Goal: Information Seeking & Learning: Learn about a topic

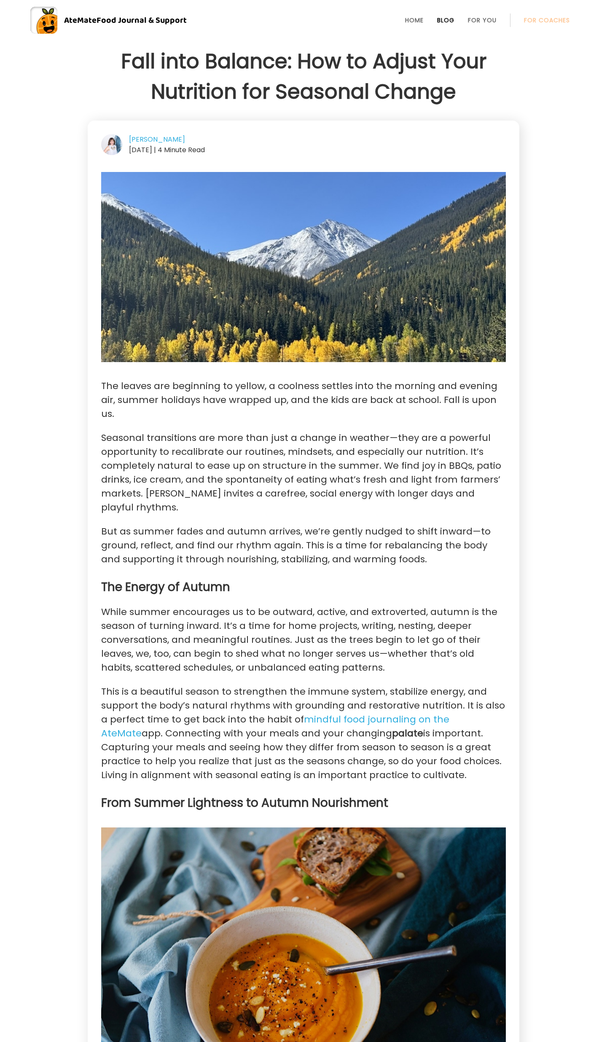
click at [446, 19] on link "Blog" at bounding box center [445, 20] width 17 height 7
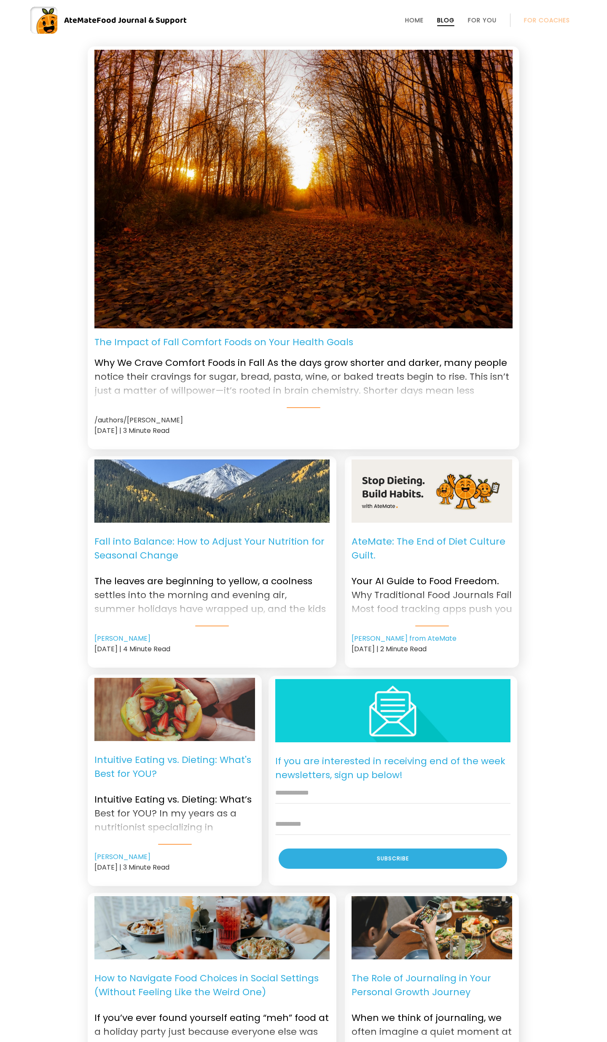
click at [177, 535] on p "Fall into Balance: How to Adjust Your Nutrition for Seasonal Change" at bounding box center [211, 549] width 235 height 38
click at [206, 340] on p "The Impact of Fall Comfort Foods on Your Health Goals" at bounding box center [223, 342] width 259 height 14
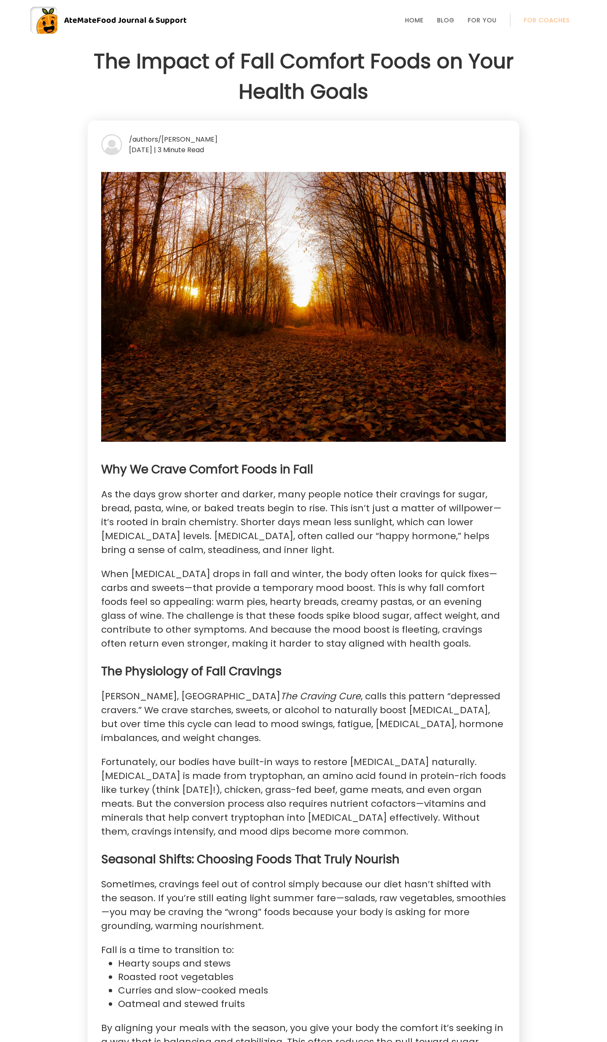
click at [452, 17] on link "Blog" at bounding box center [445, 20] width 17 height 7
